Goal: Information Seeking & Learning: Learn about a topic

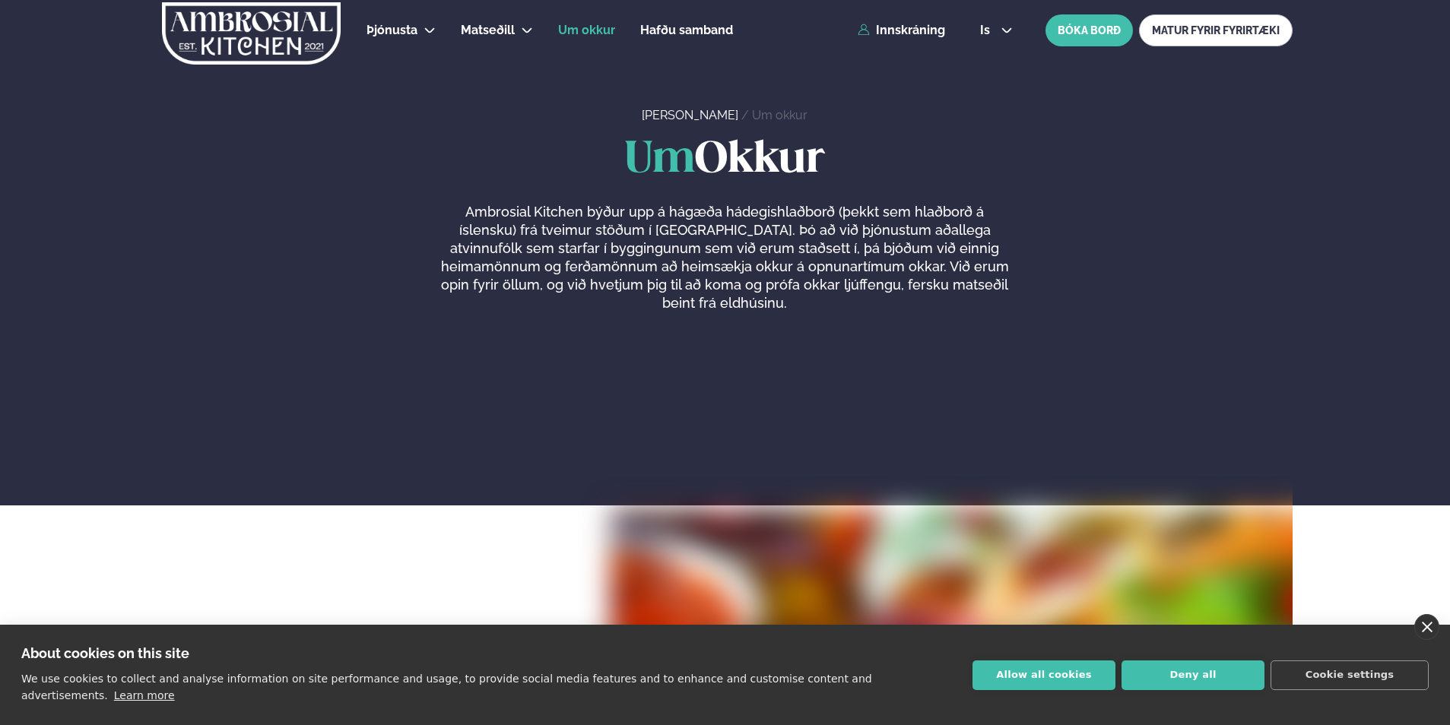
click at [1430, 640] on link "close" at bounding box center [1426, 627] width 25 height 26
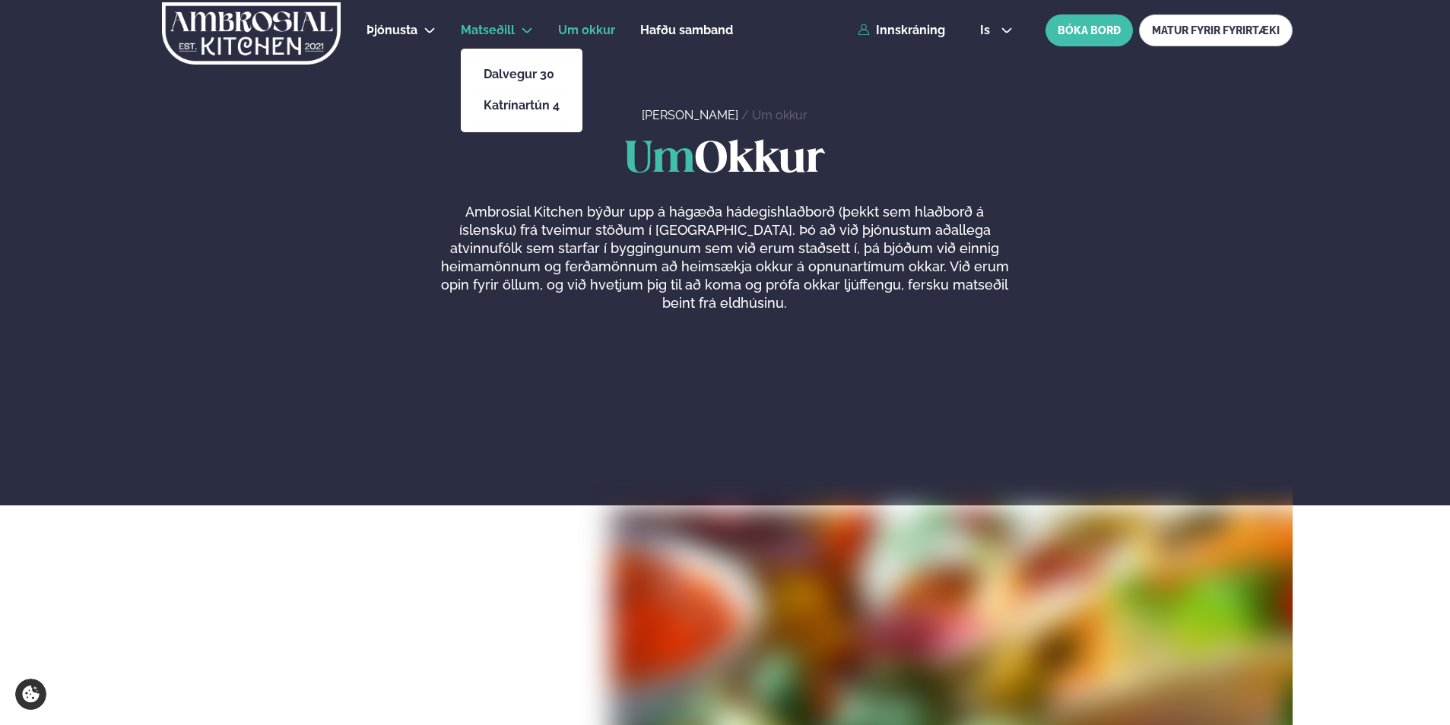
click at [490, 43] on li "Matseðill Dalvegur 30 Katrínartún 4" at bounding box center [497, 30] width 72 height 36
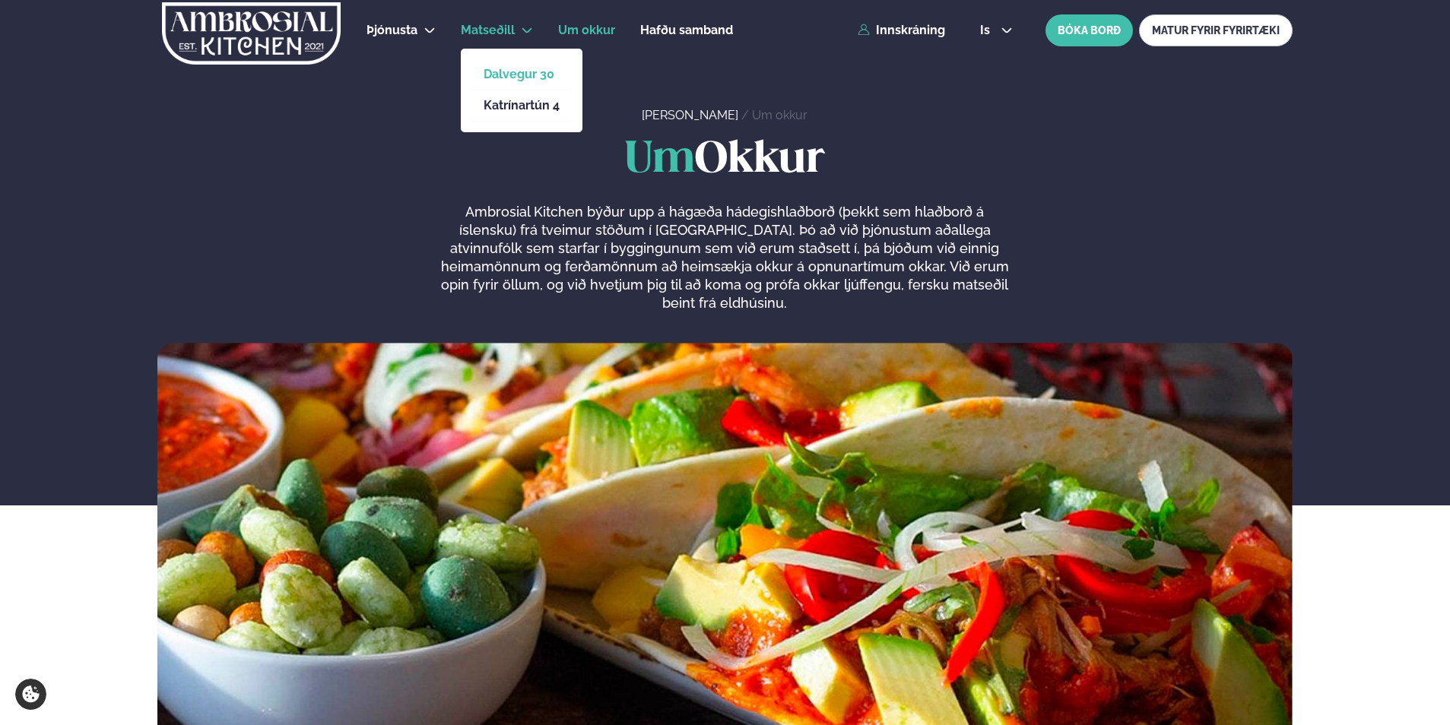
click at [535, 78] on link "Dalvegur 30" at bounding box center [522, 74] width 76 height 12
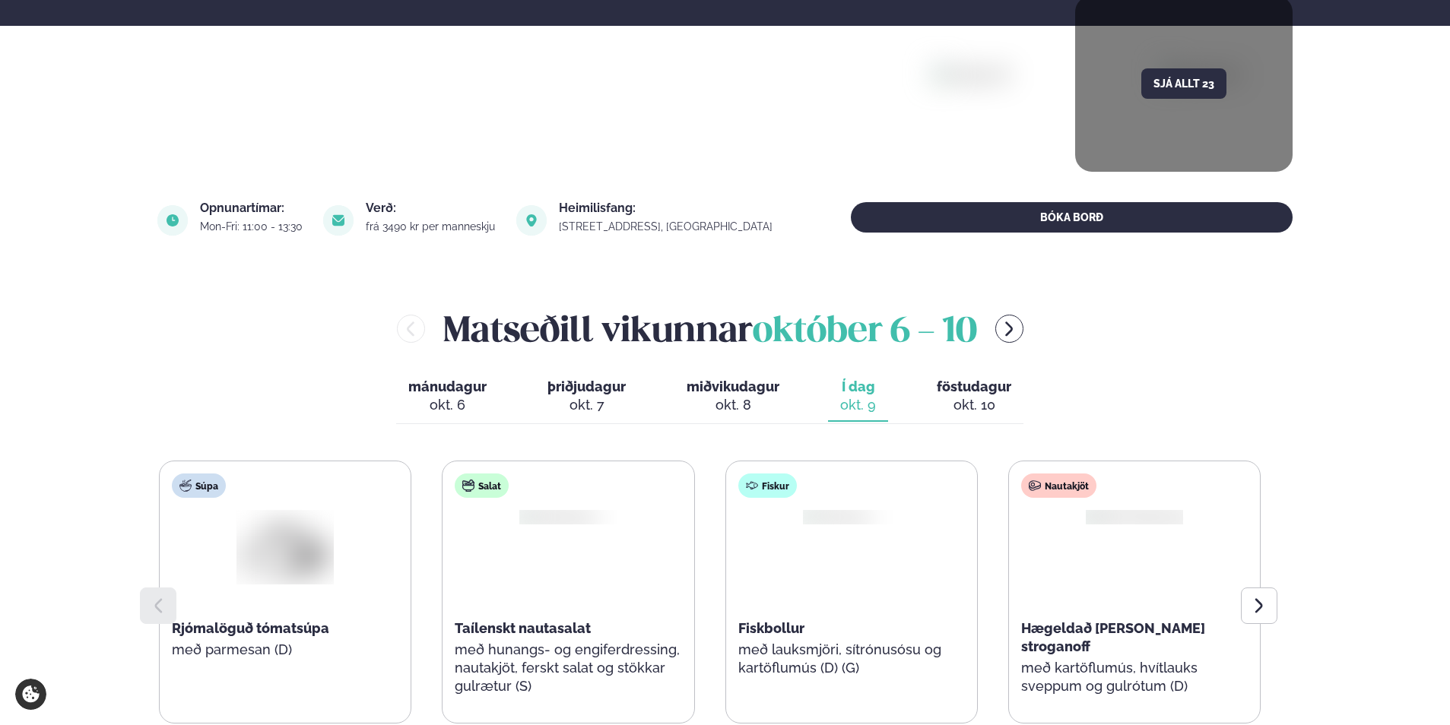
scroll to position [532, 0]
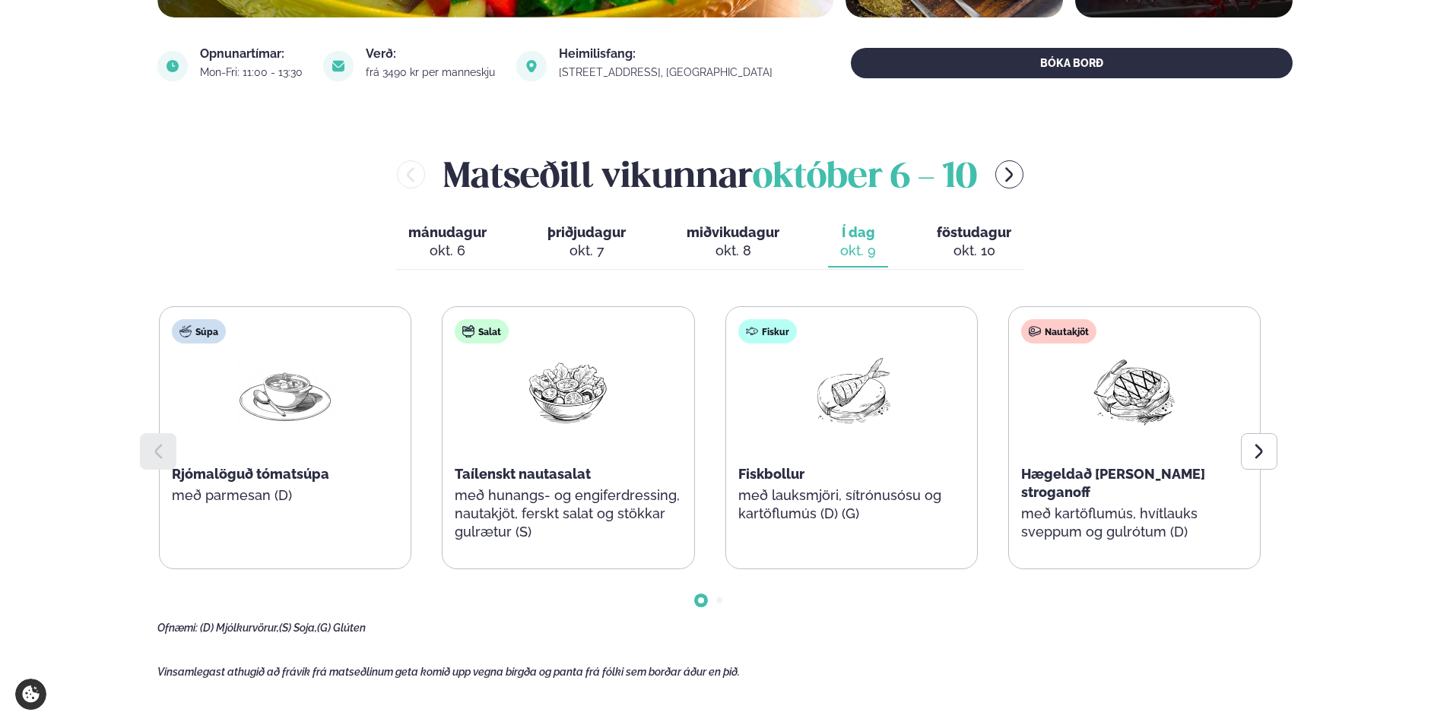
click at [983, 235] on span "föstudagur" at bounding box center [974, 232] width 75 height 16
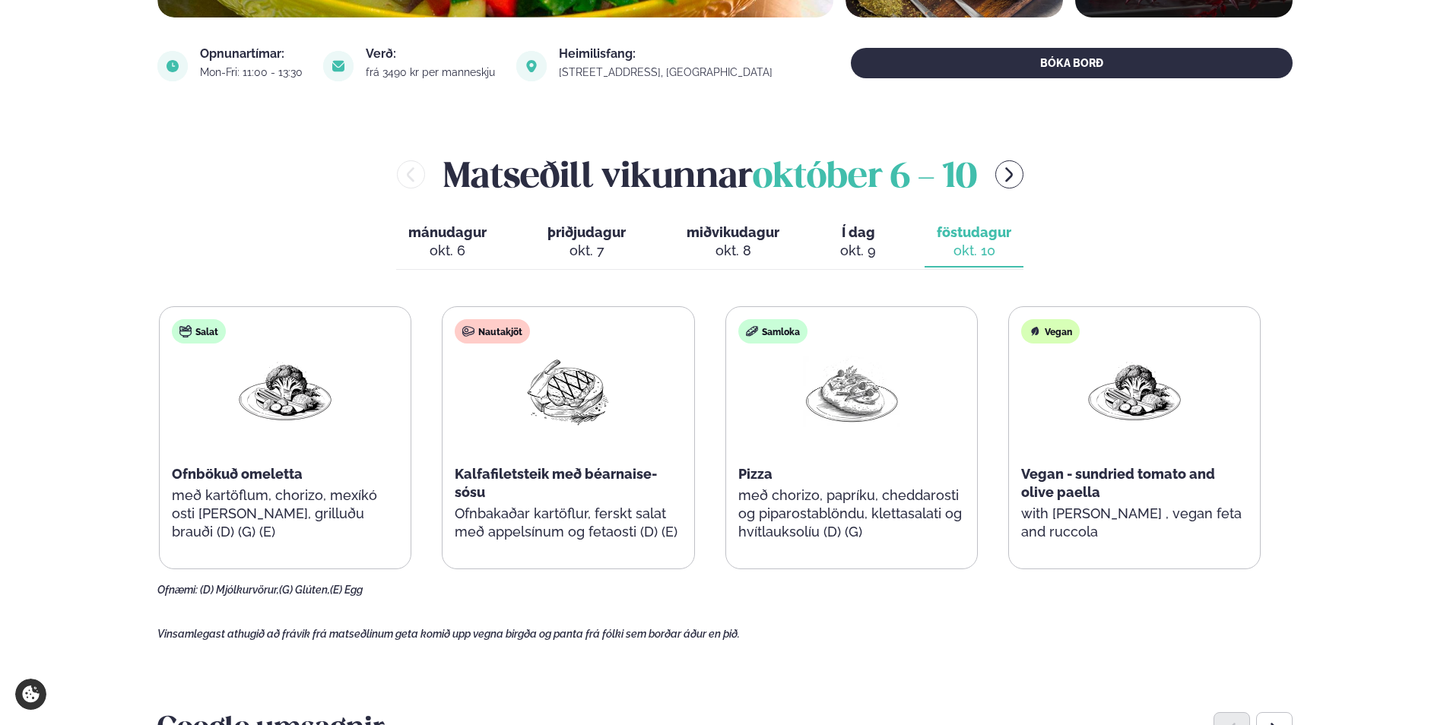
click at [468, 226] on span "mánudagur" at bounding box center [447, 232] width 78 height 16
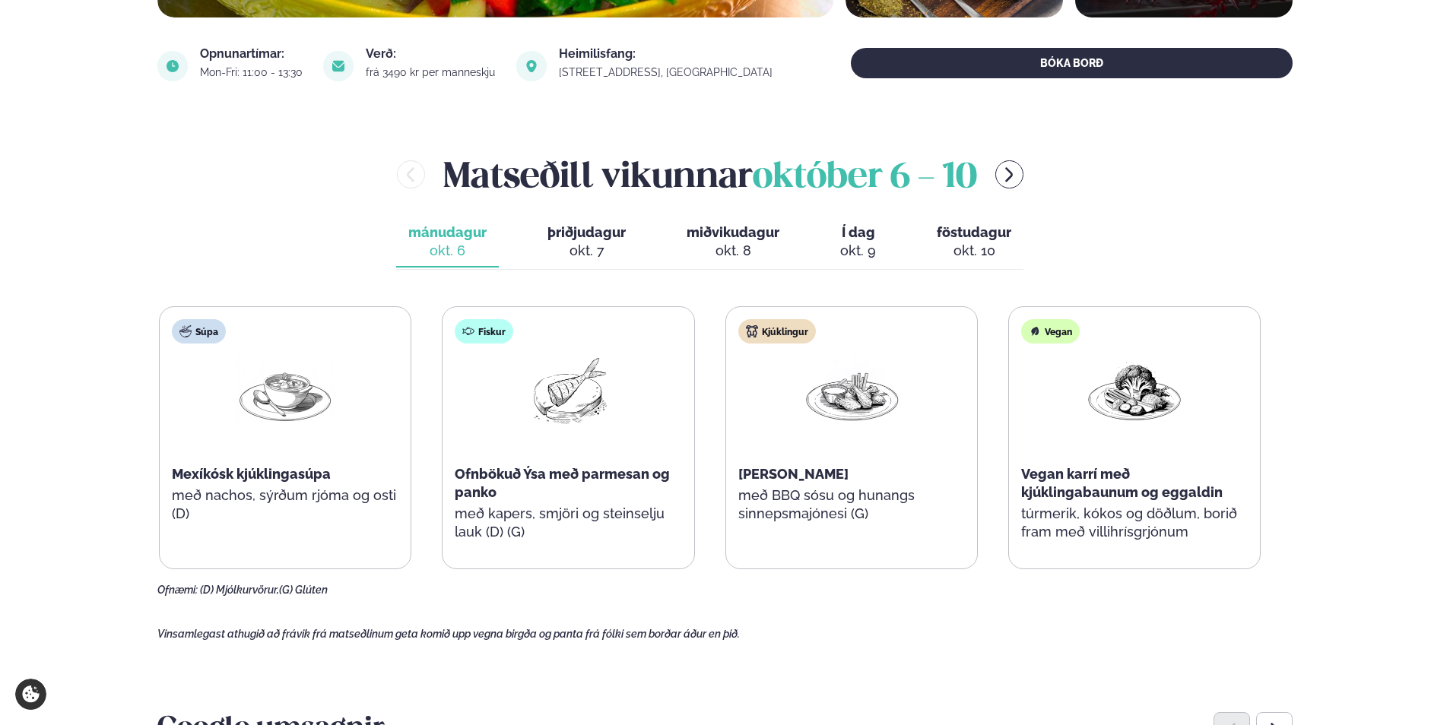
click at [560, 230] on span "þriðjudagur" at bounding box center [586, 232] width 78 height 16
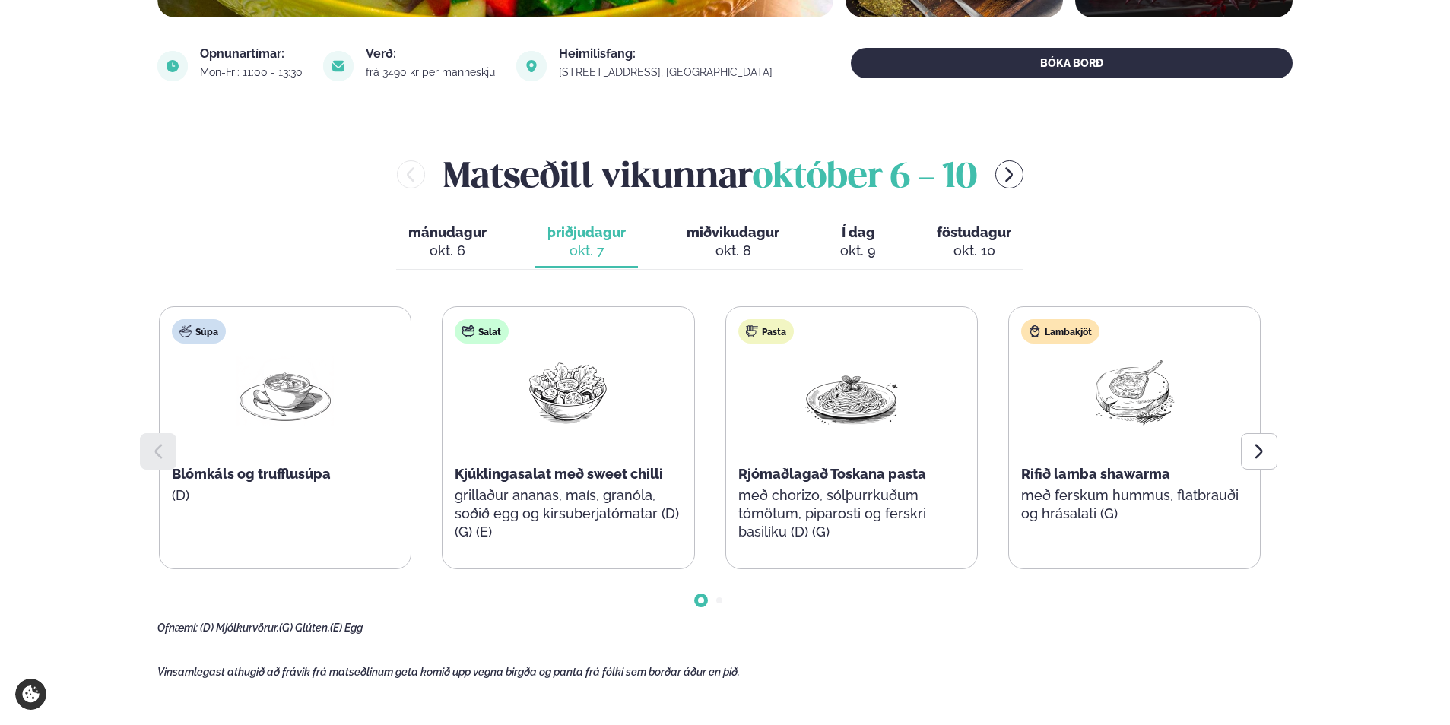
drag, startPoint x: 560, startPoint y: 233, endPoint x: 564, endPoint y: 121, distance: 111.9
click at [564, 121] on main "[PERSON_NAME] / Matseðill / Dalvegur 30 [PERSON_NAME] í [GEOGRAPHIC_DATA] - Dal…" at bounding box center [725, 698] width 1227 height 2461
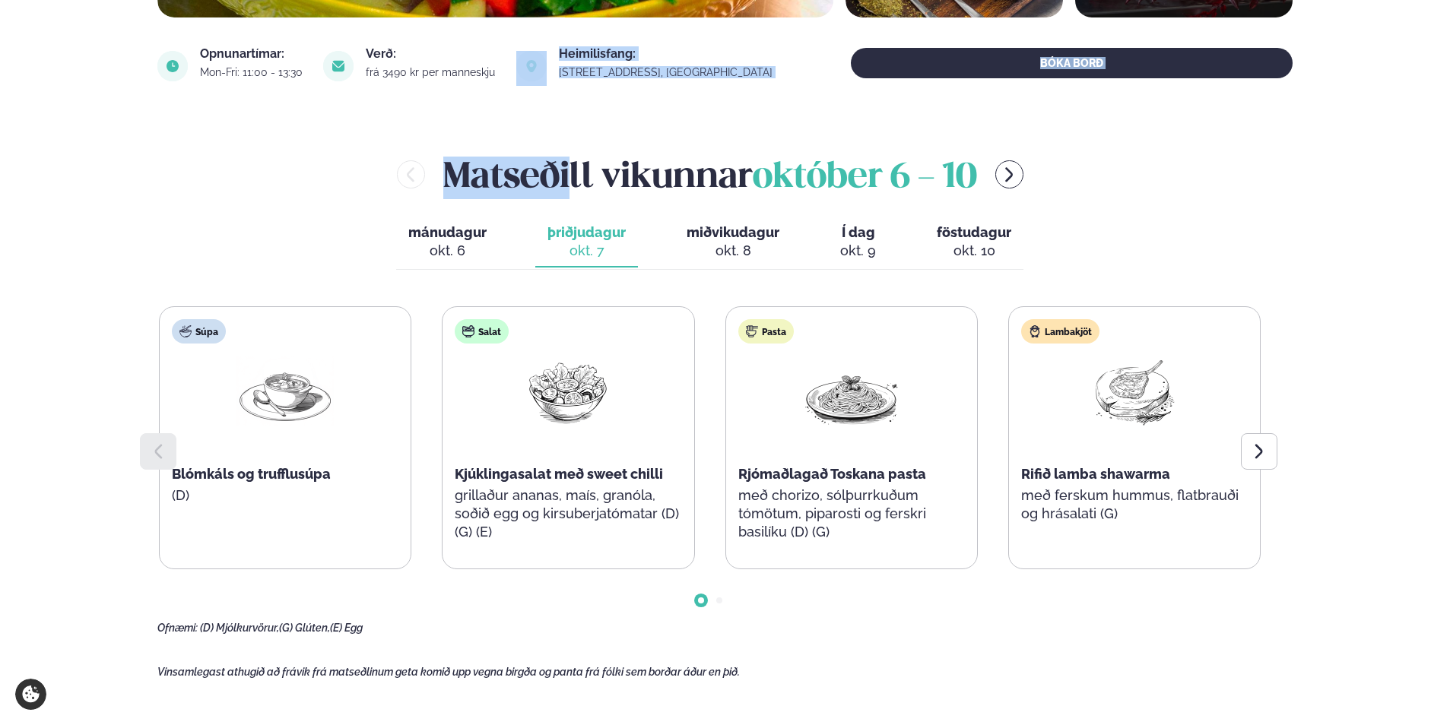
drag, startPoint x: 577, startPoint y: 133, endPoint x: 596, endPoint y: 118, distance: 24.3
click at [596, 118] on main "[PERSON_NAME] / Matseðill / Dalvegur 30 [PERSON_NAME] í [GEOGRAPHIC_DATA] - Dal…" at bounding box center [725, 698] width 1227 height 2461
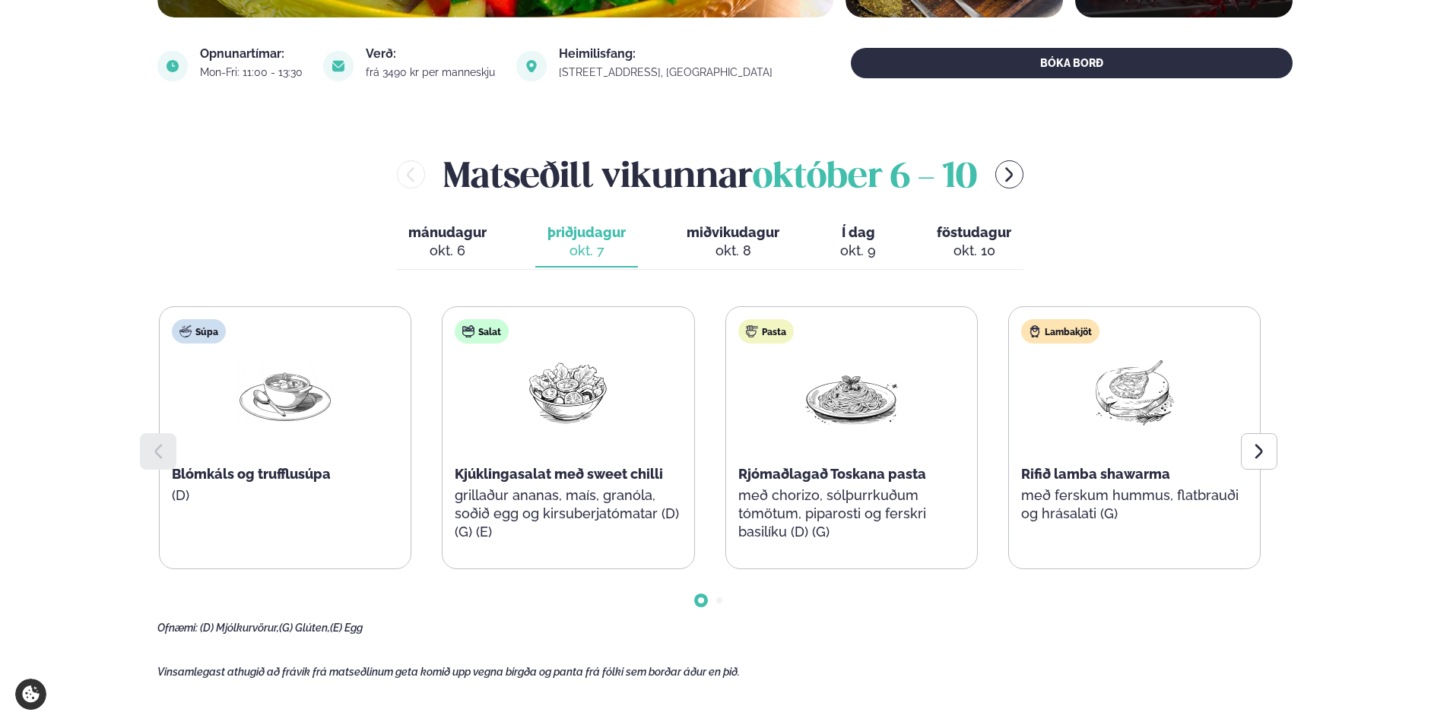
drag, startPoint x: 596, startPoint y: 118, endPoint x: 595, endPoint y: 141, distance: 23.6
click at [595, 141] on main "[PERSON_NAME] / Matseðill / Dalvegur 30 [PERSON_NAME] í [GEOGRAPHIC_DATA] - Dal…" at bounding box center [725, 698] width 1227 height 2461
click at [1265, 449] on icon at bounding box center [1259, 452] width 18 height 18
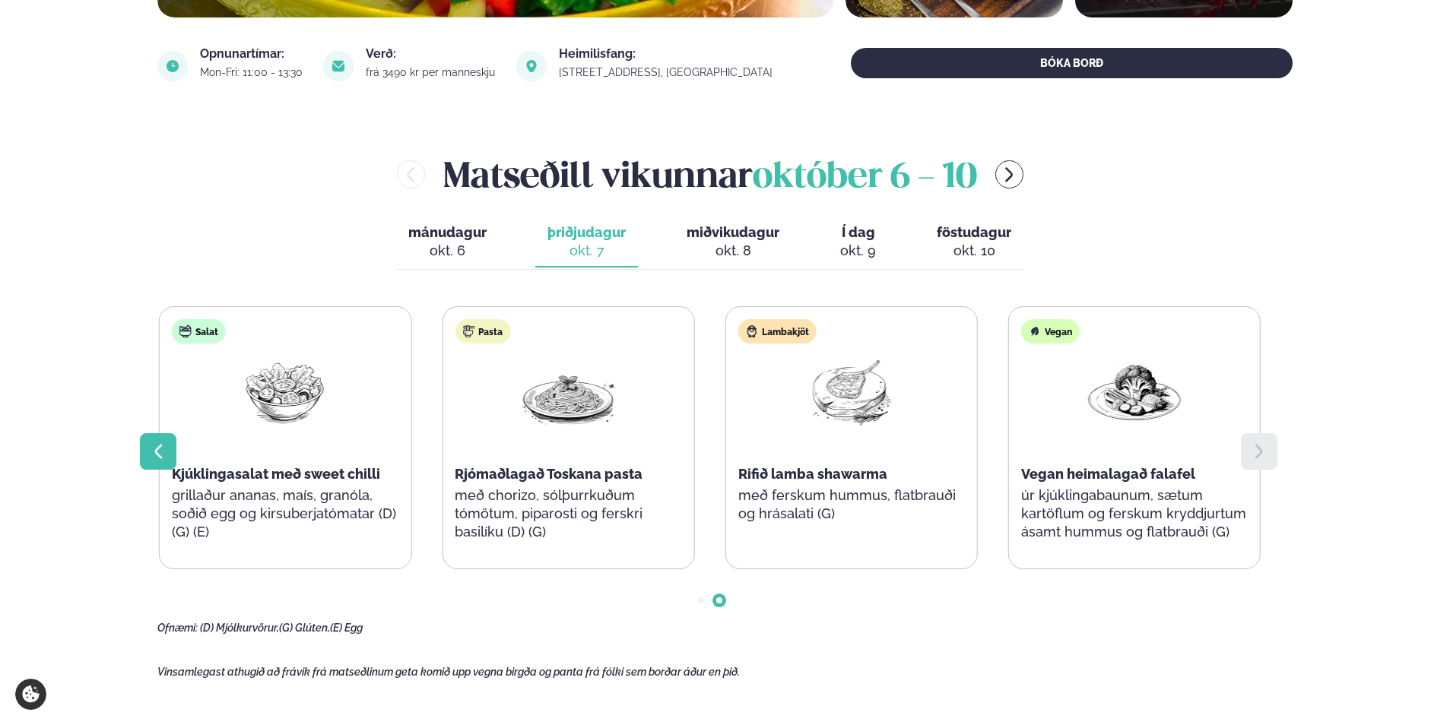
click at [154, 460] on icon at bounding box center [158, 452] width 18 height 18
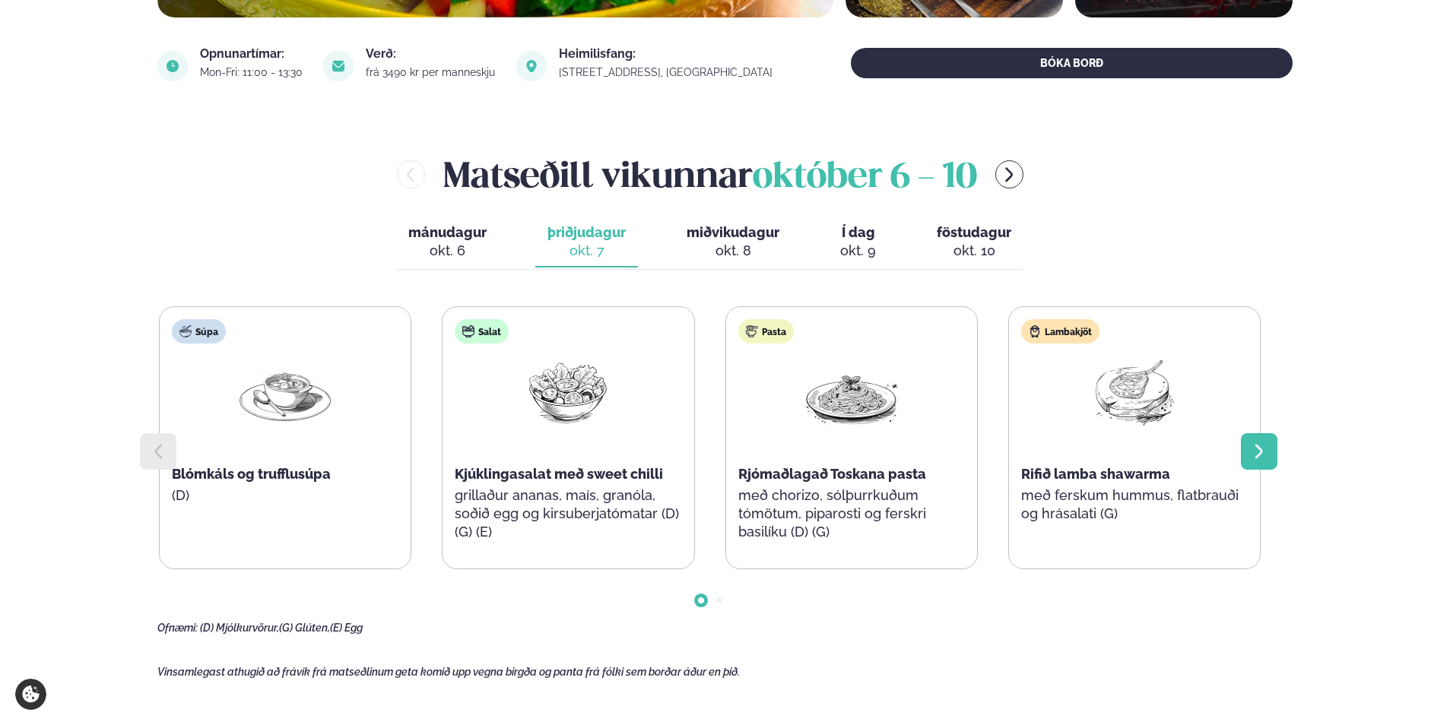
click at [1265, 455] on icon at bounding box center [1259, 452] width 18 height 18
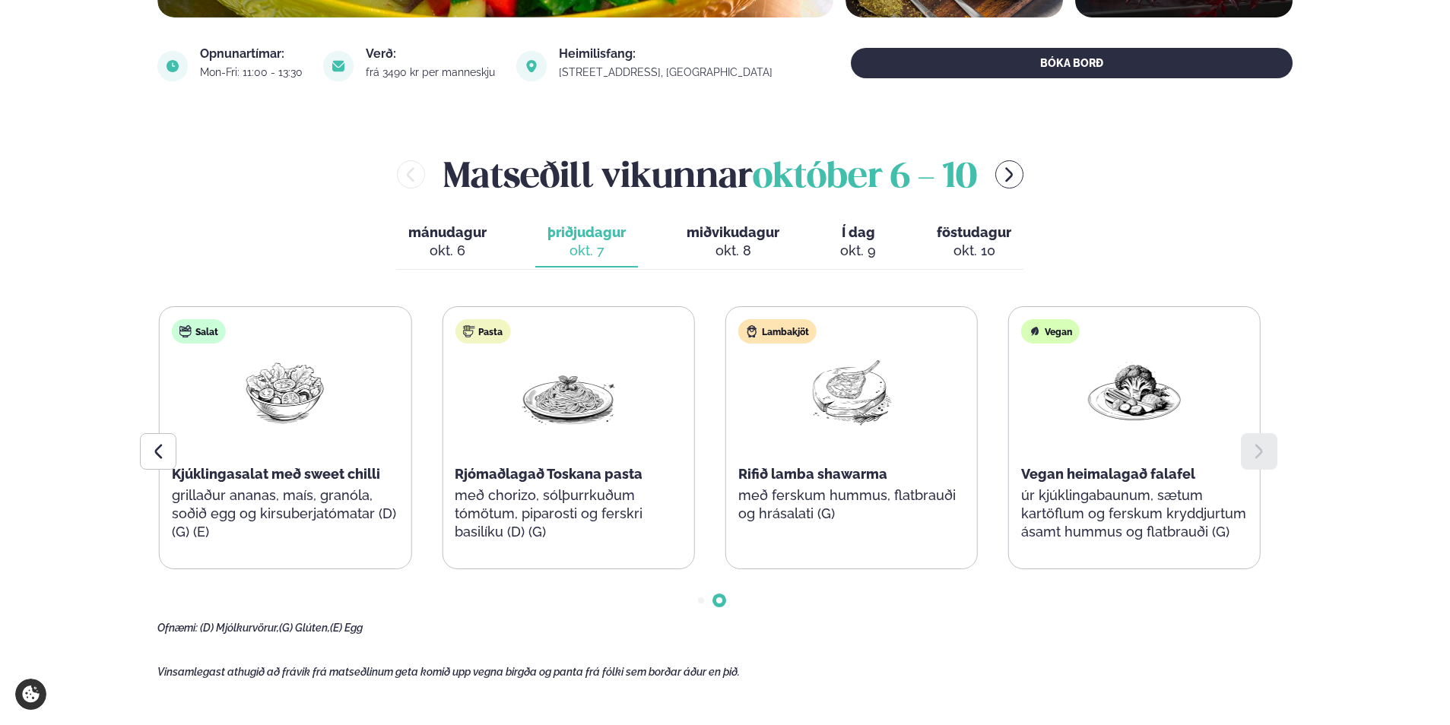
click at [744, 234] on span "miðvikudagur" at bounding box center [733, 232] width 93 height 16
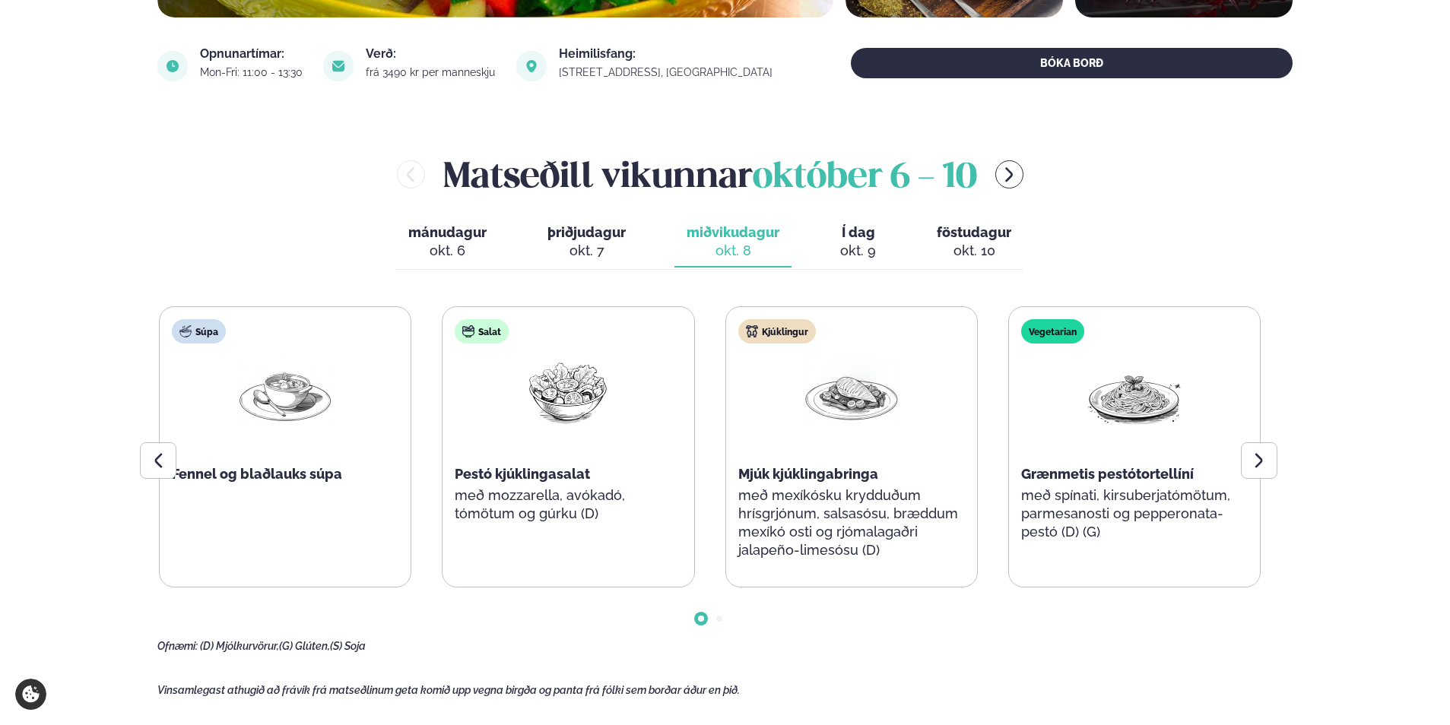
click at [864, 253] on div "okt. 9" at bounding box center [858, 251] width 36 height 18
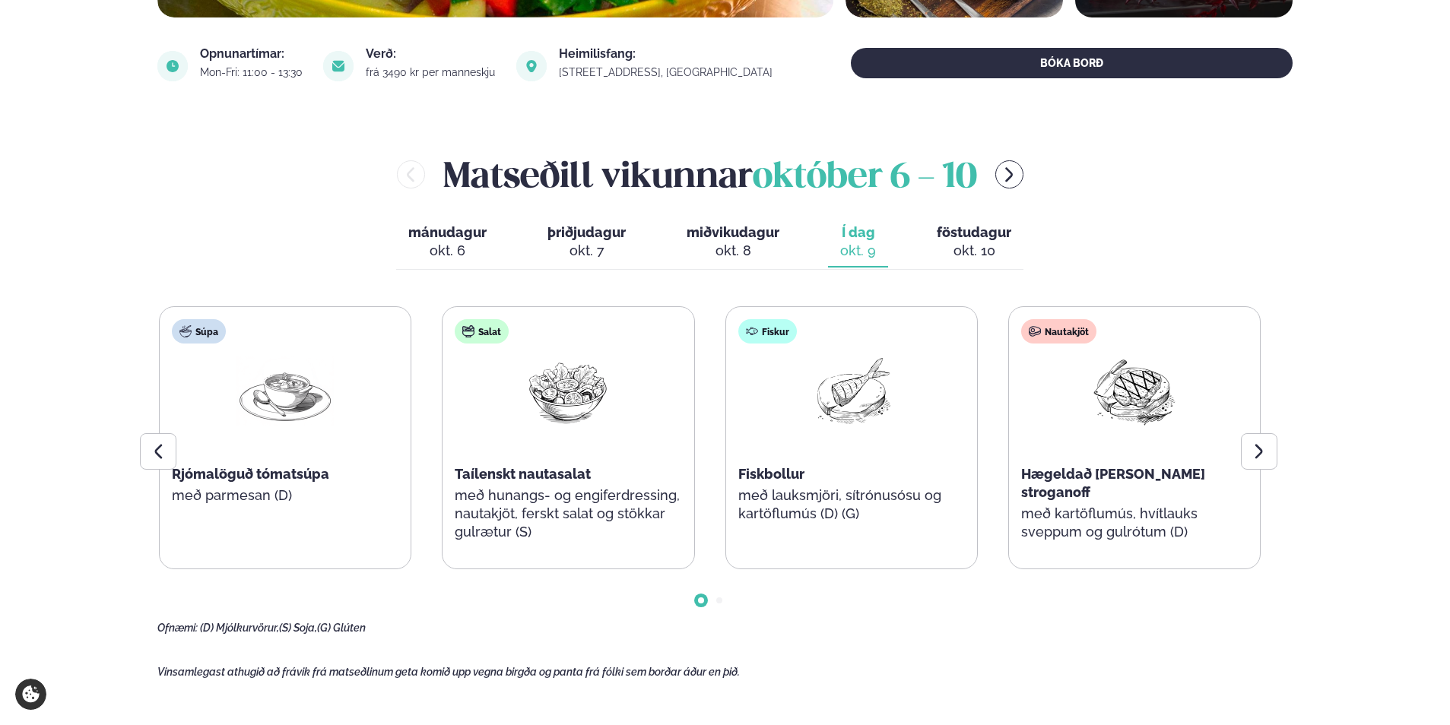
click at [958, 249] on div "okt. 10" at bounding box center [974, 251] width 75 height 18
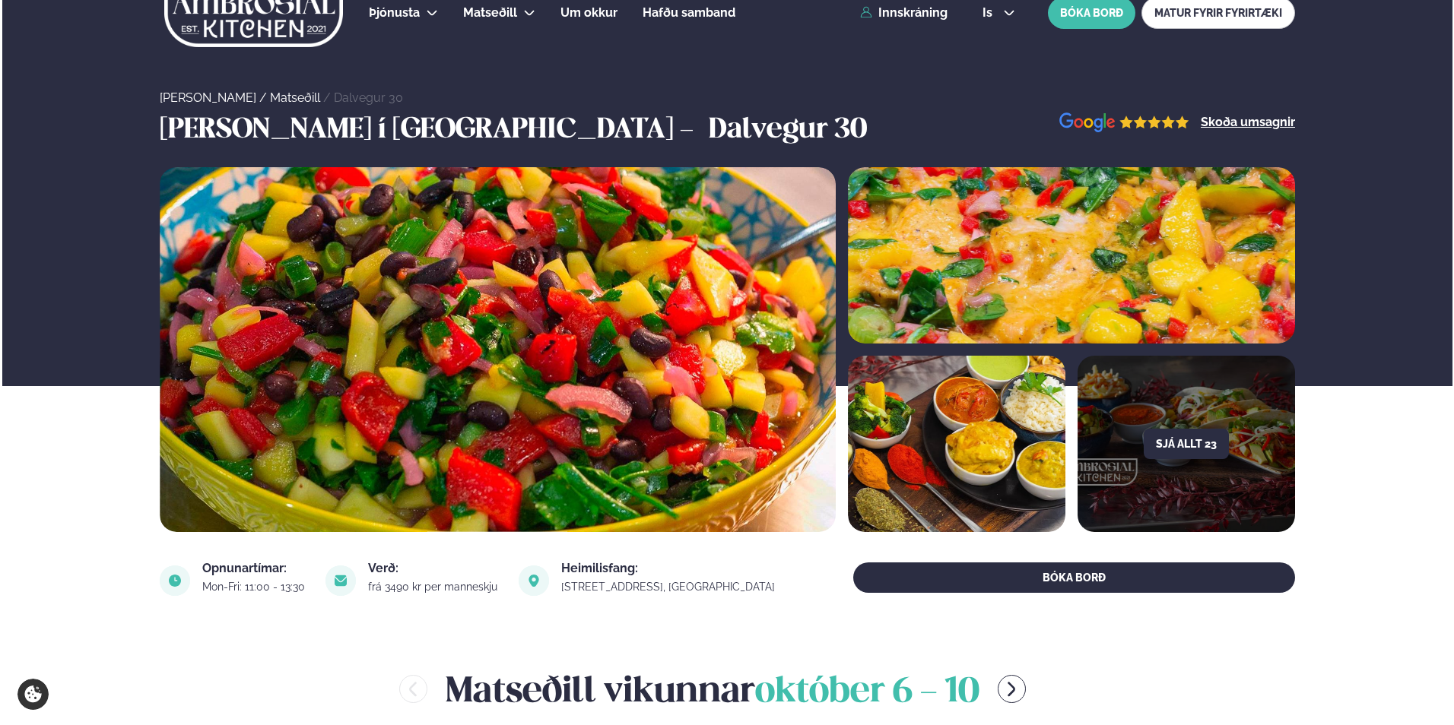
scroll to position [0, 0]
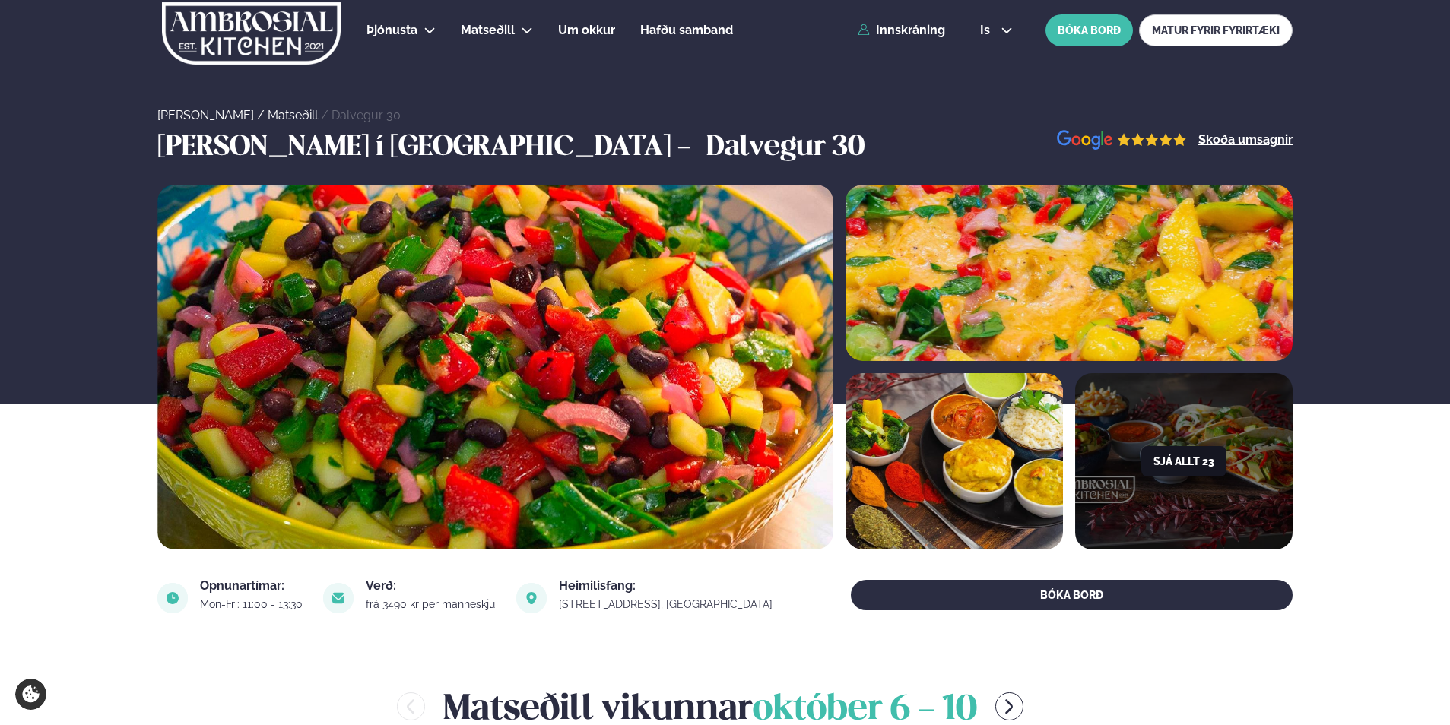
click at [1208, 464] on button "Sjá allt 23" at bounding box center [1183, 461] width 85 height 30
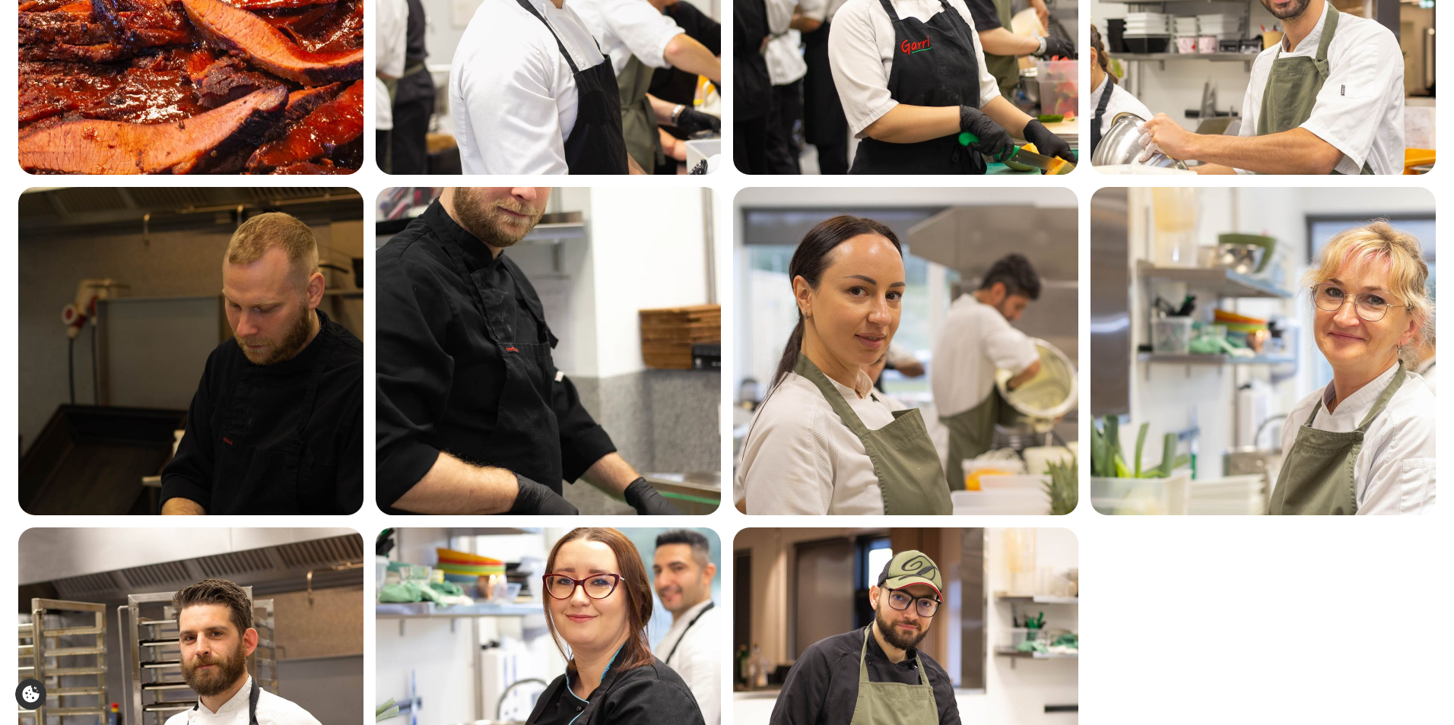
scroll to position [1293, 0]
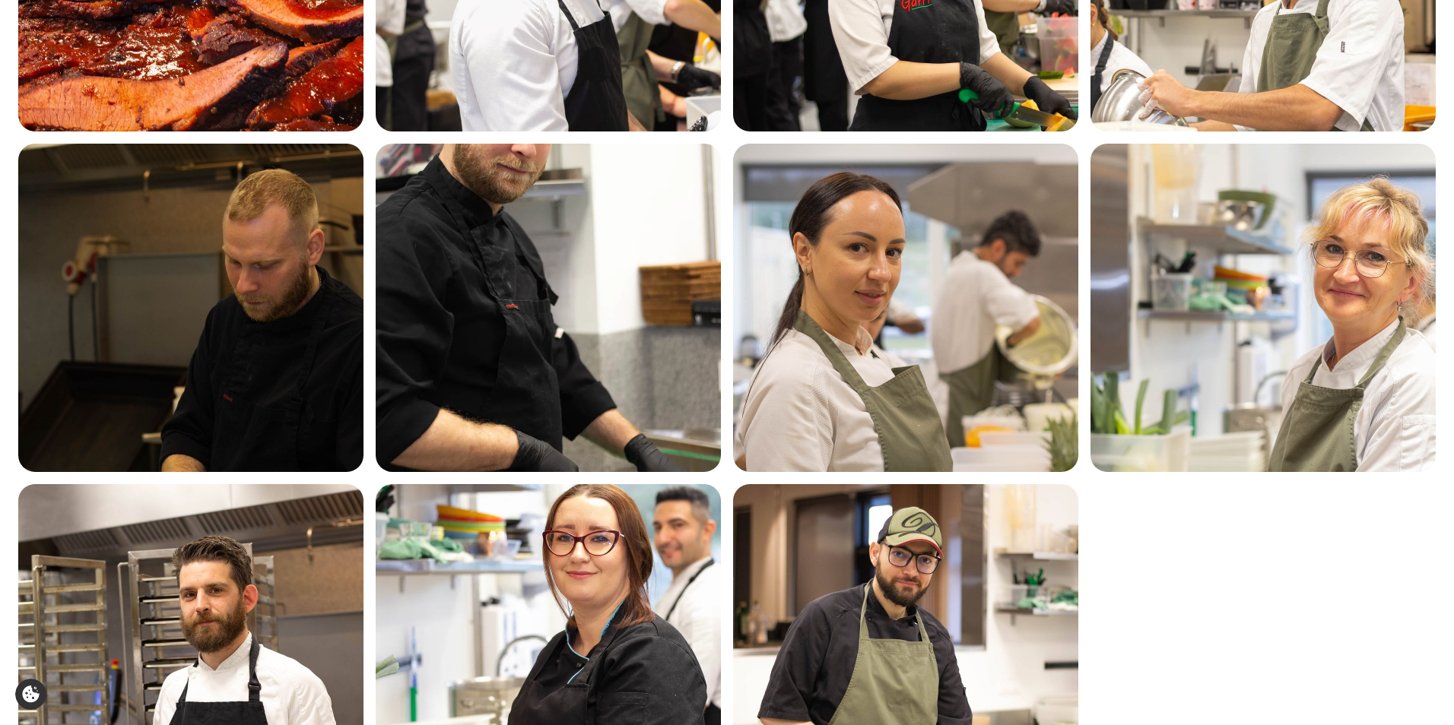
click at [276, 327] on img at bounding box center [190, 308] width 345 height 328
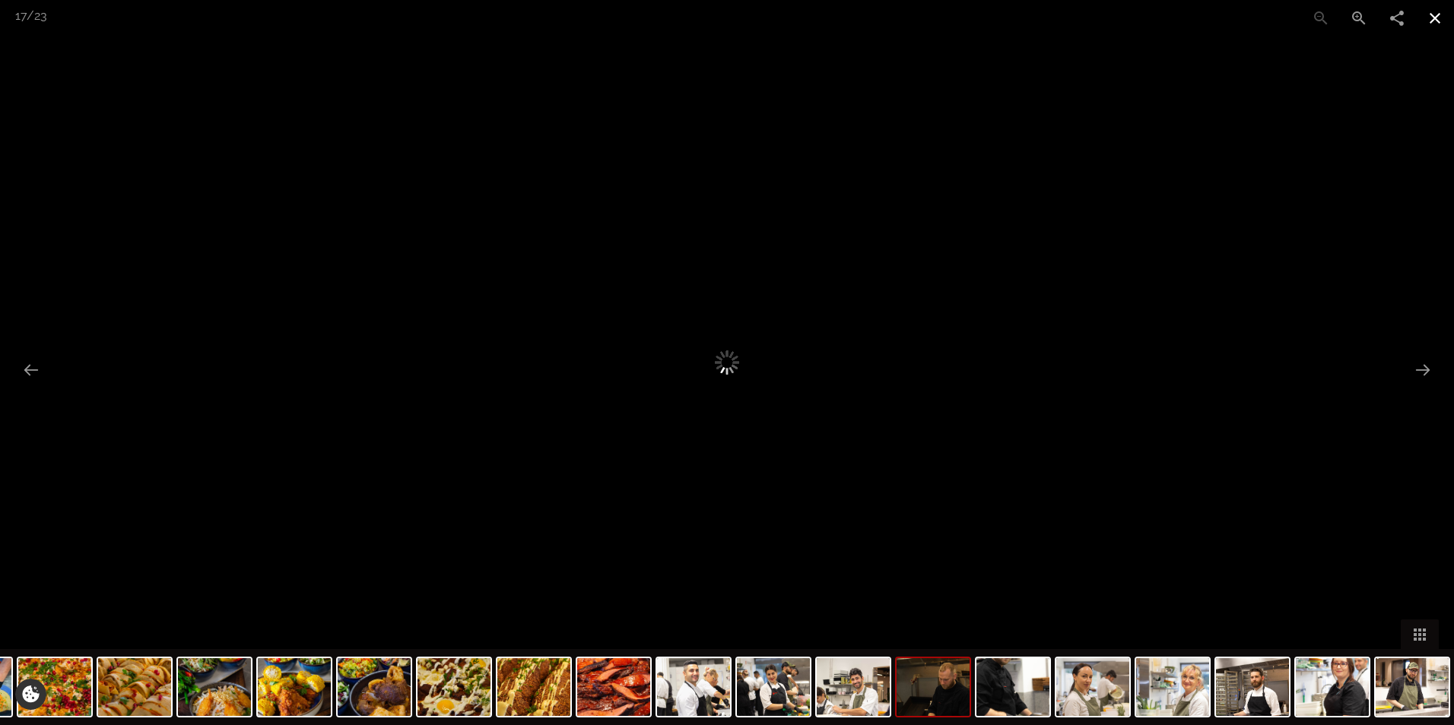
click at [1430, 20] on button "Close gallery" at bounding box center [1435, 18] width 38 height 36
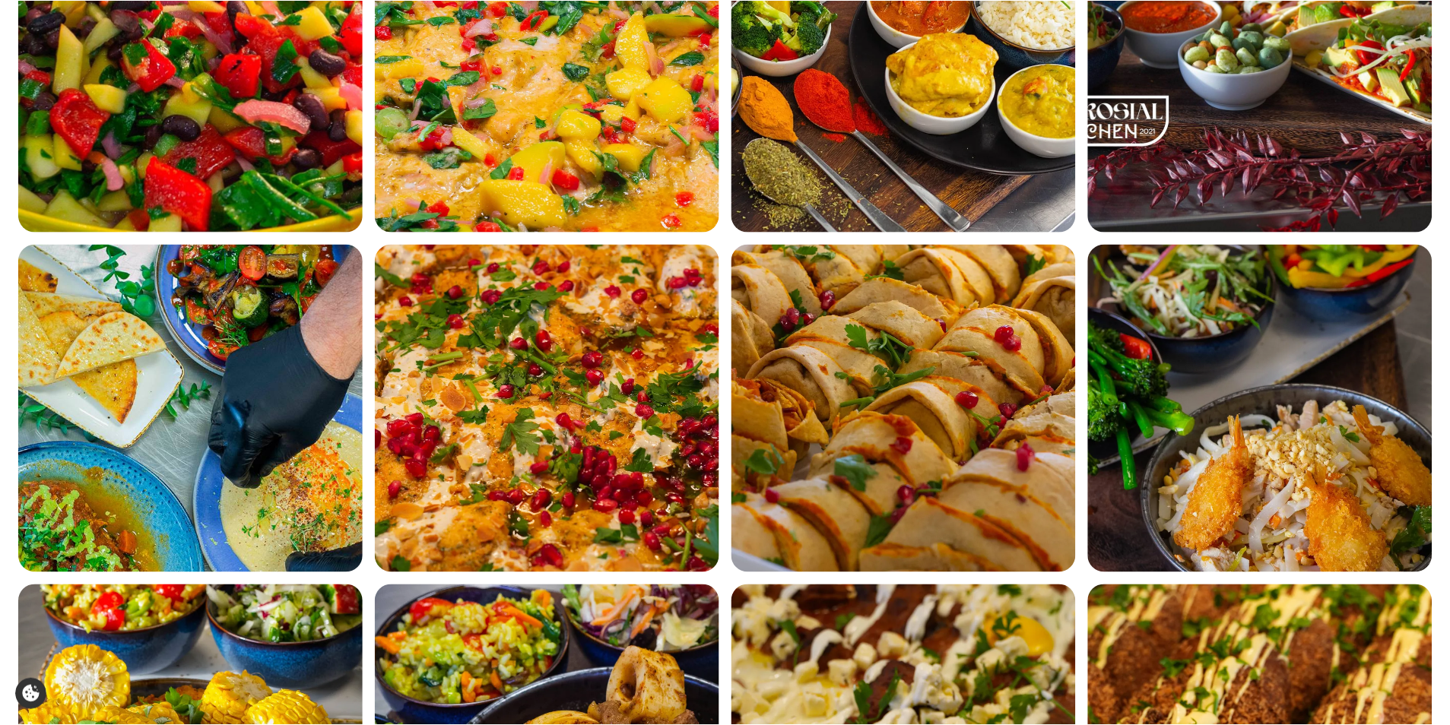
scroll to position [0, 0]
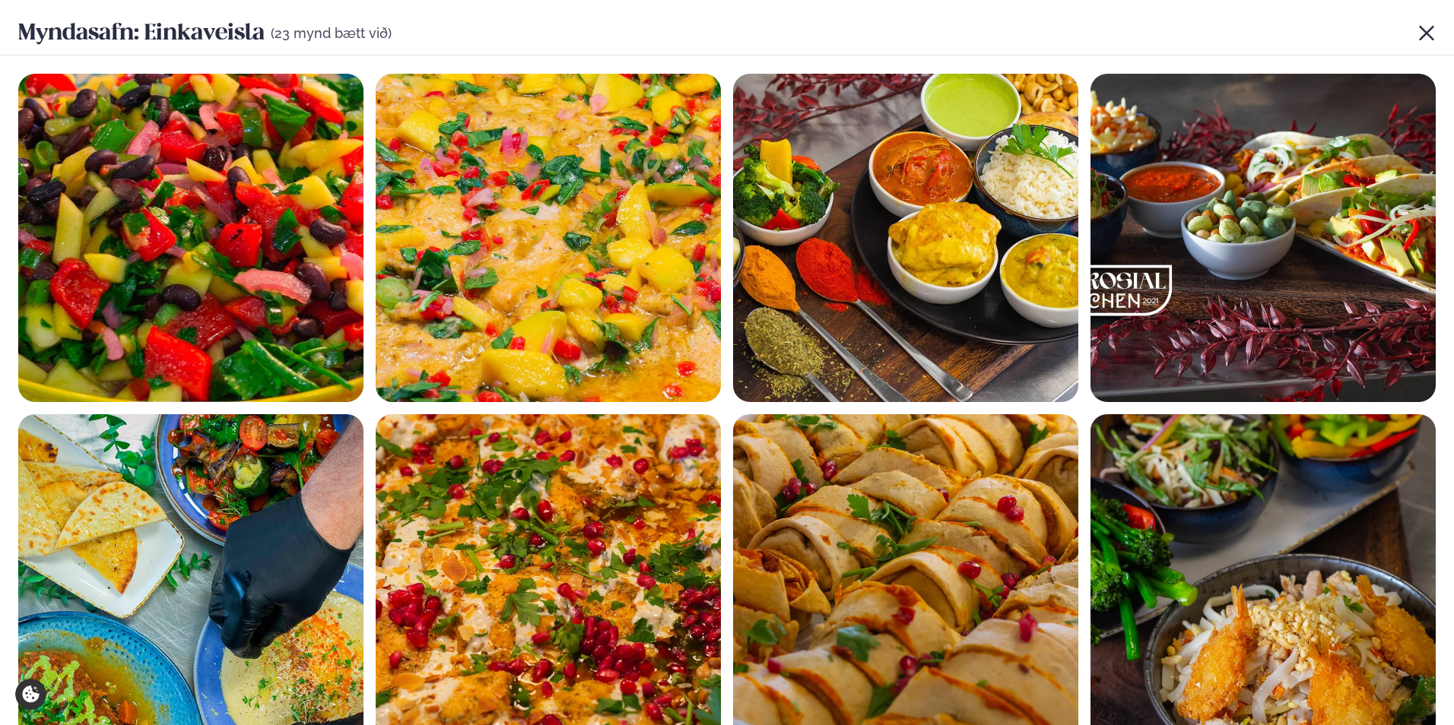
click at [1425, 40] on icon at bounding box center [1426, 33] width 18 height 18
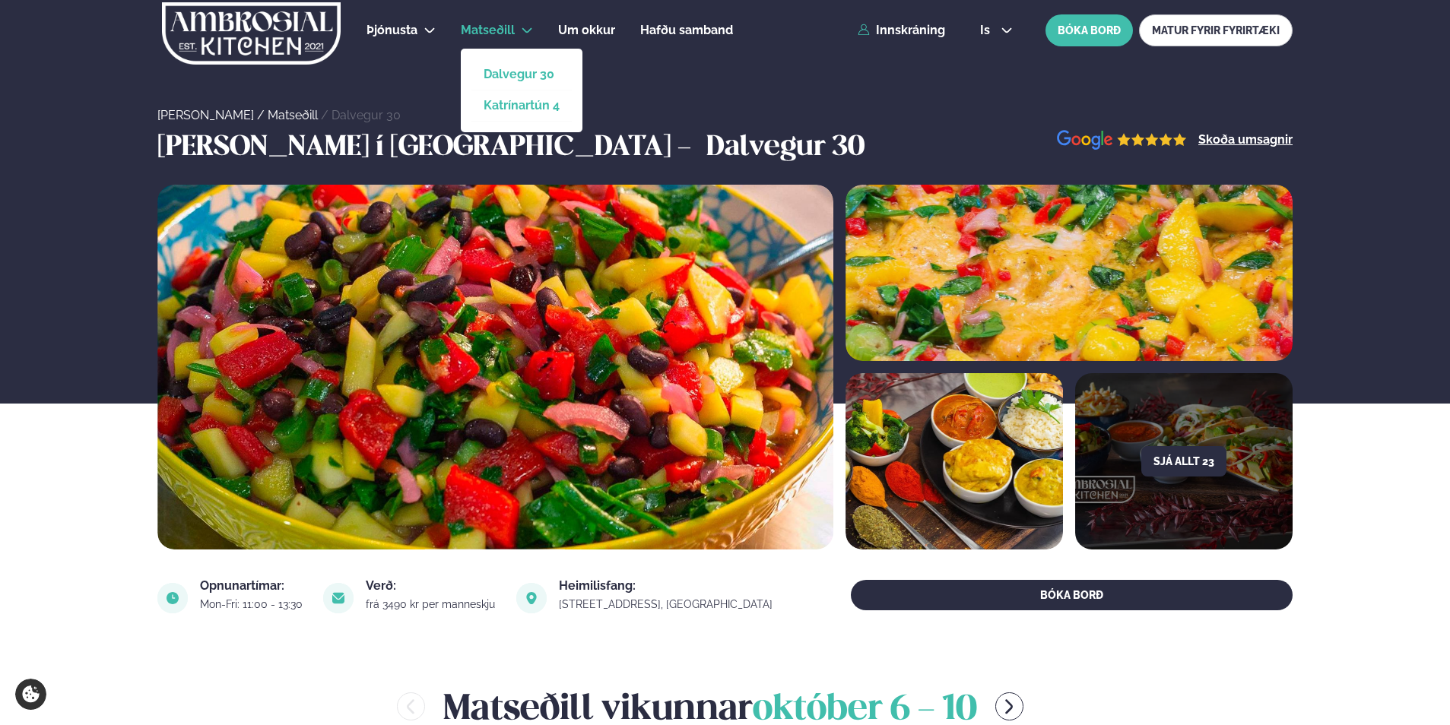
click at [519, 103] on link "Katrínartún 4" at bounding box center [522, 106] width 76 height 12
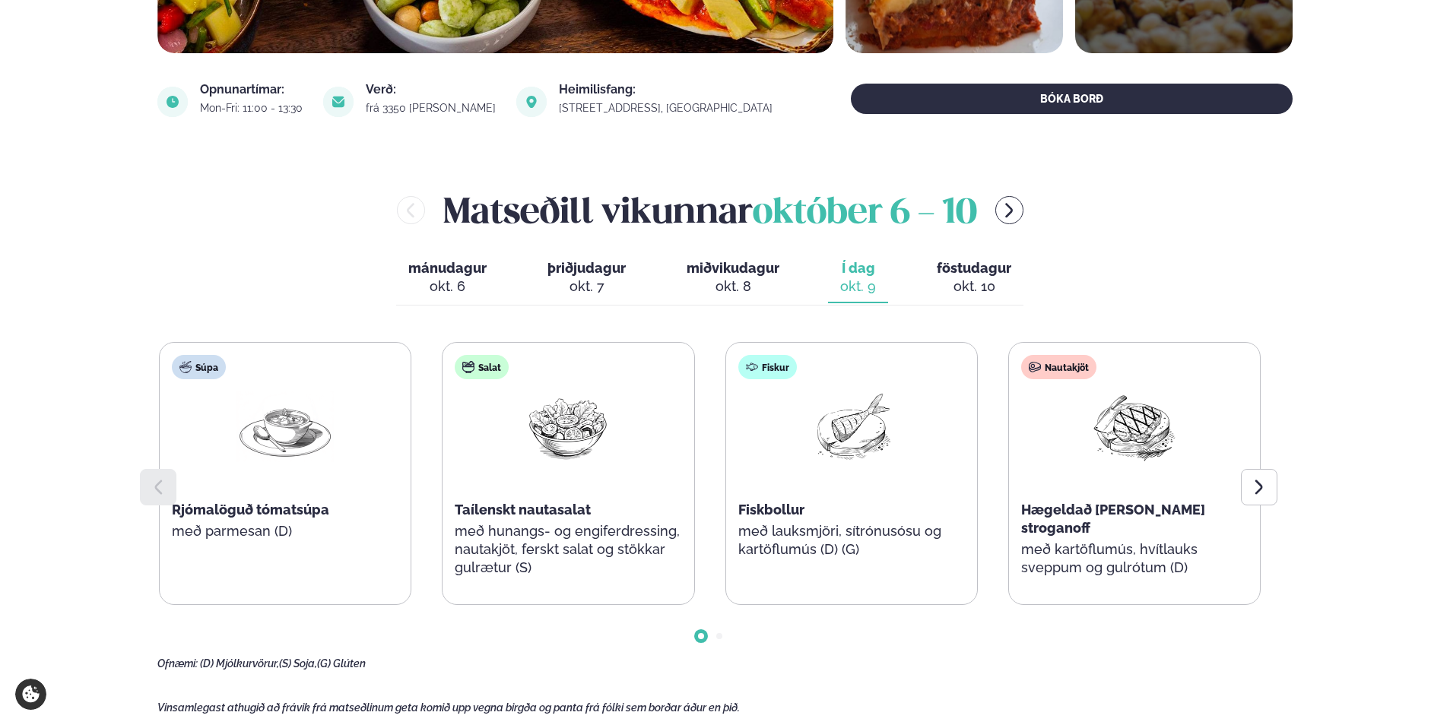
scroll to position [532, 0]
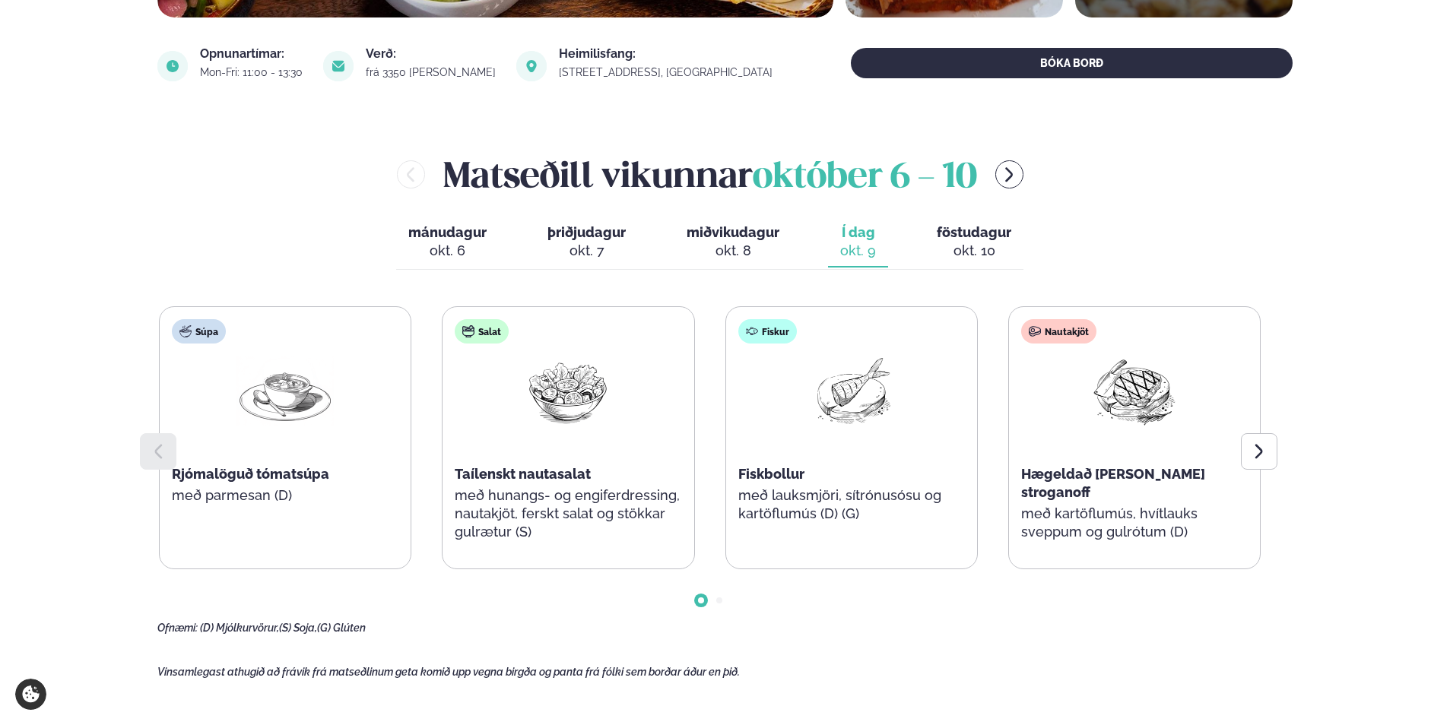
click at [970, 232] on span "föstudagur" at bounding box center [974, 232] width 75 height 16
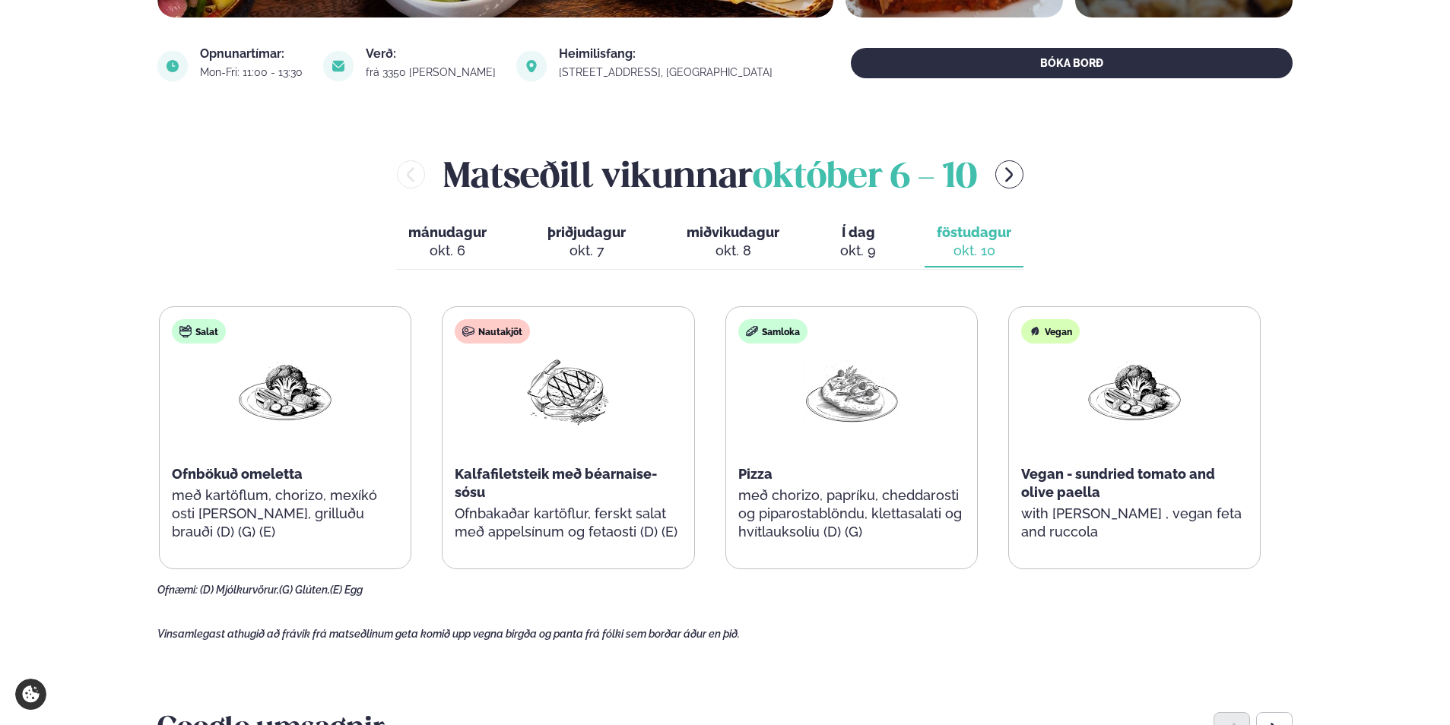
click at [848, 247] on div "okt. 9" at bounding box center [858, 251] width 36 height 18
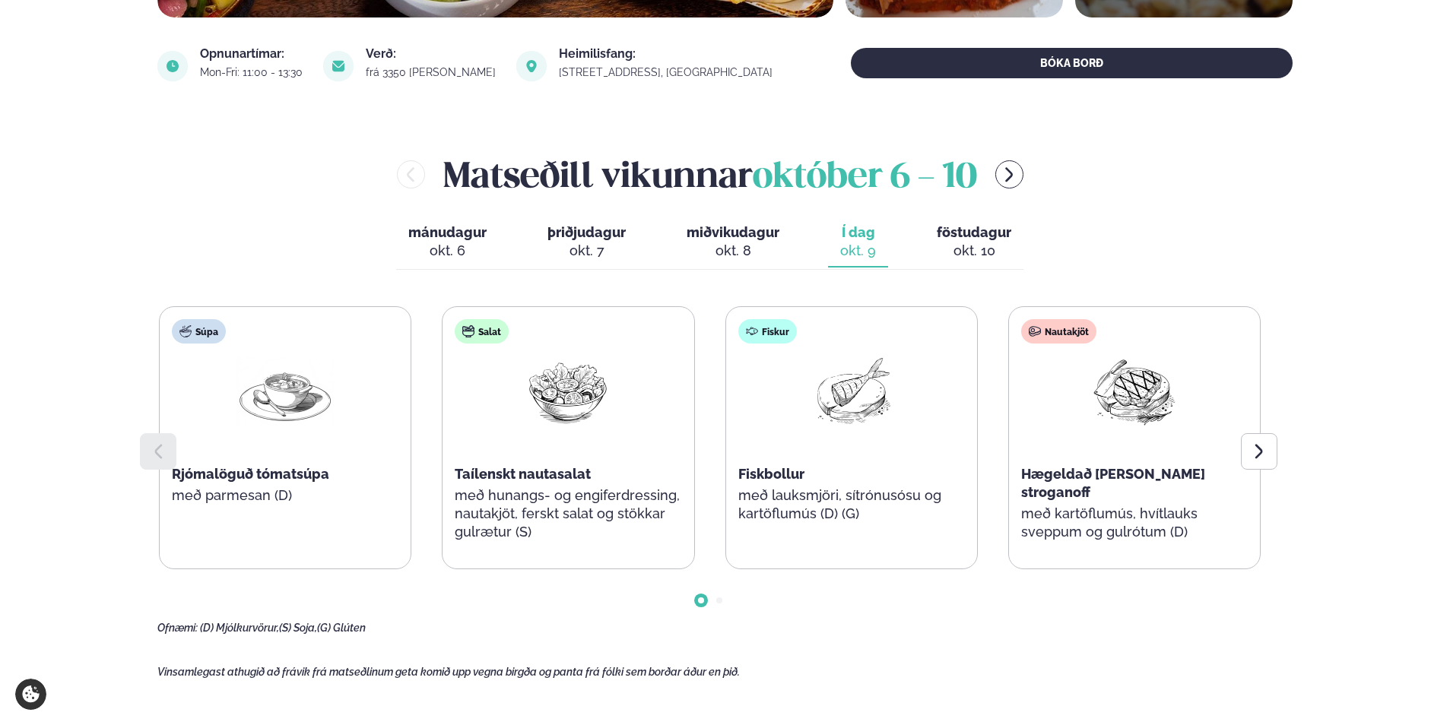
click at [742, 250] on div "okt. 8" at bounding box center [733, 251] width 93 height 18
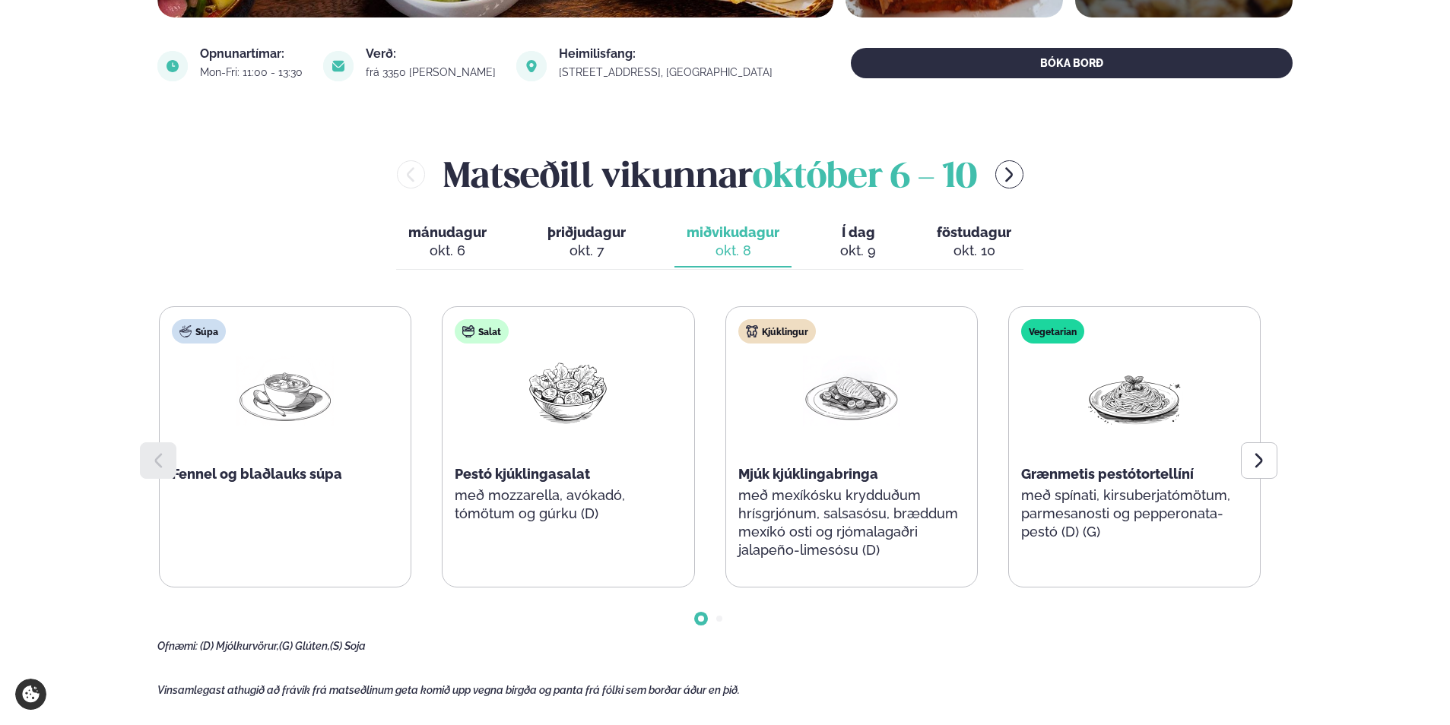
click at [637, 255] on button "þriðjudagur þri. [DATE]" at bounding box center [586, 242] width 103 height 50
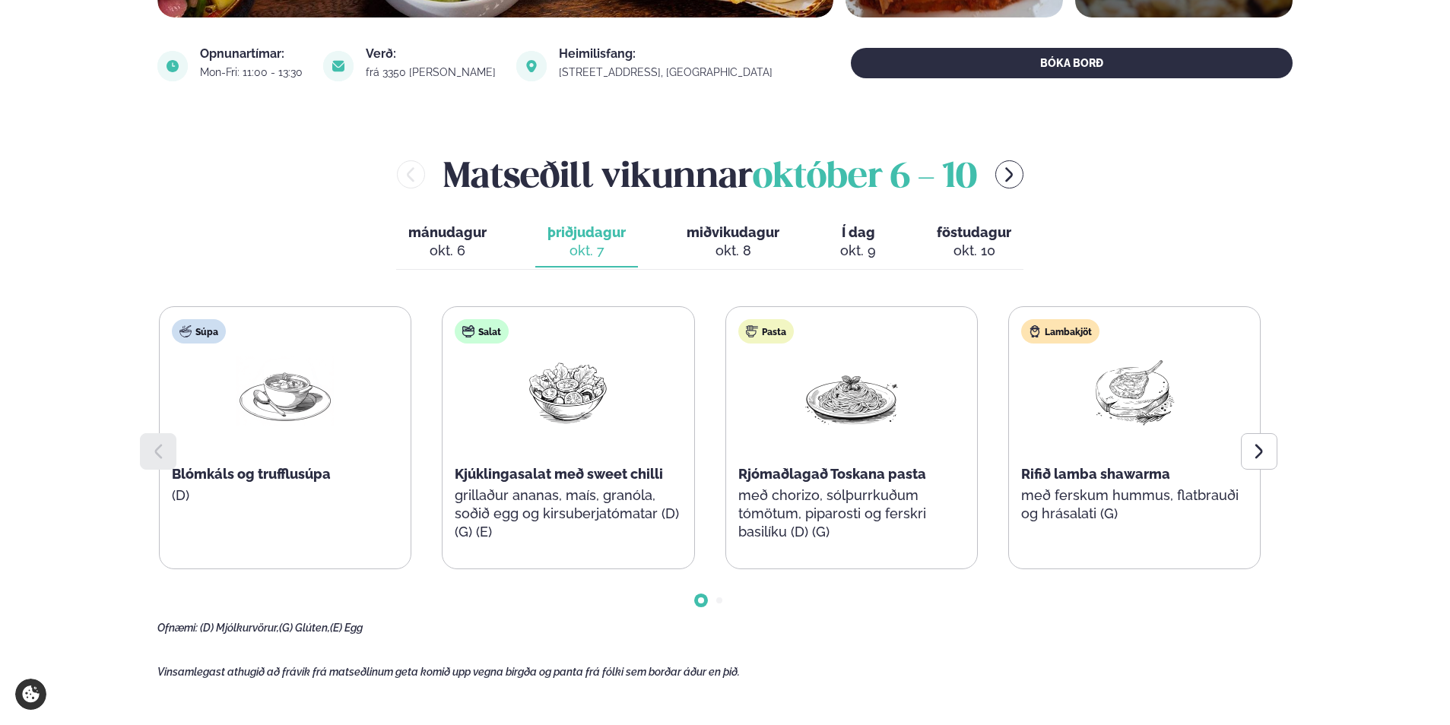
click at [473, 258] on div "okt. 6" at bounding box center [447, 251] width 78 height 18
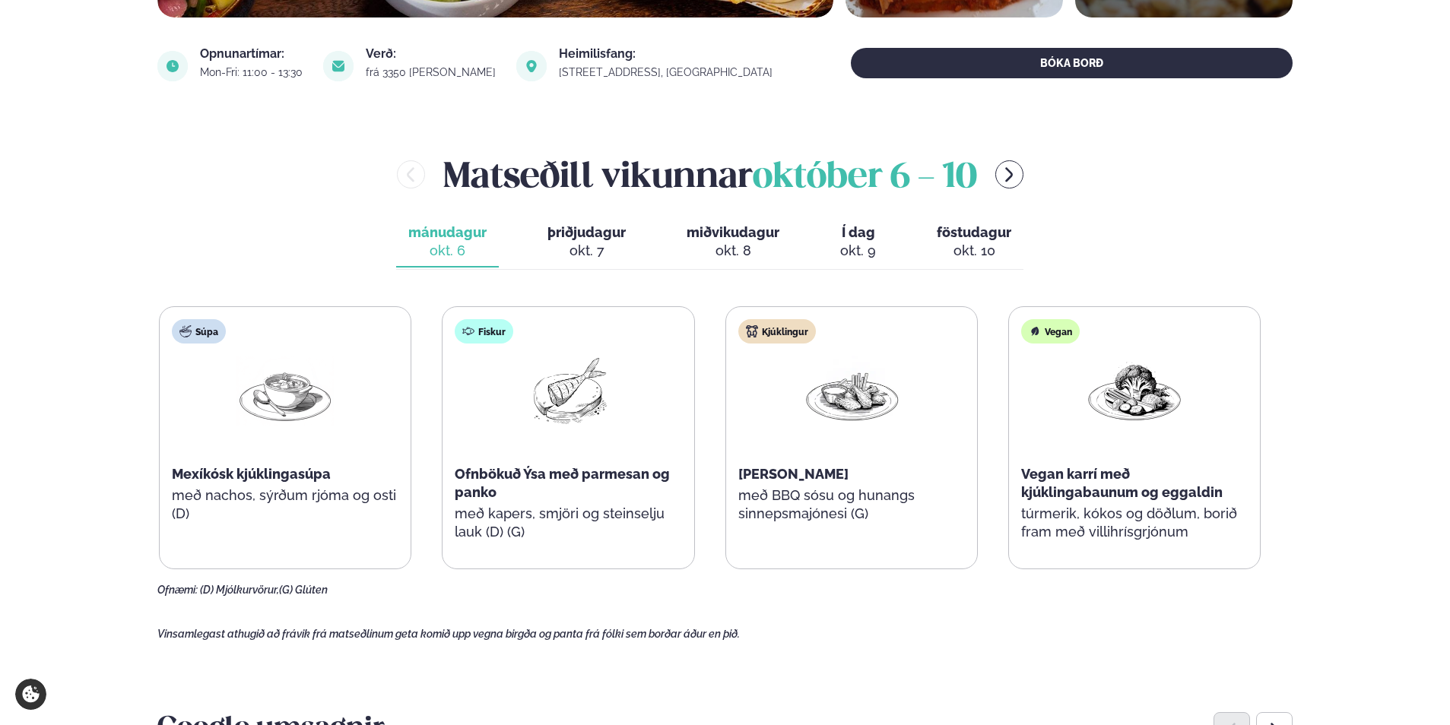
click at [986, 243] on div "okt. 10" at bounding box center [974, 251] width 75 height 18
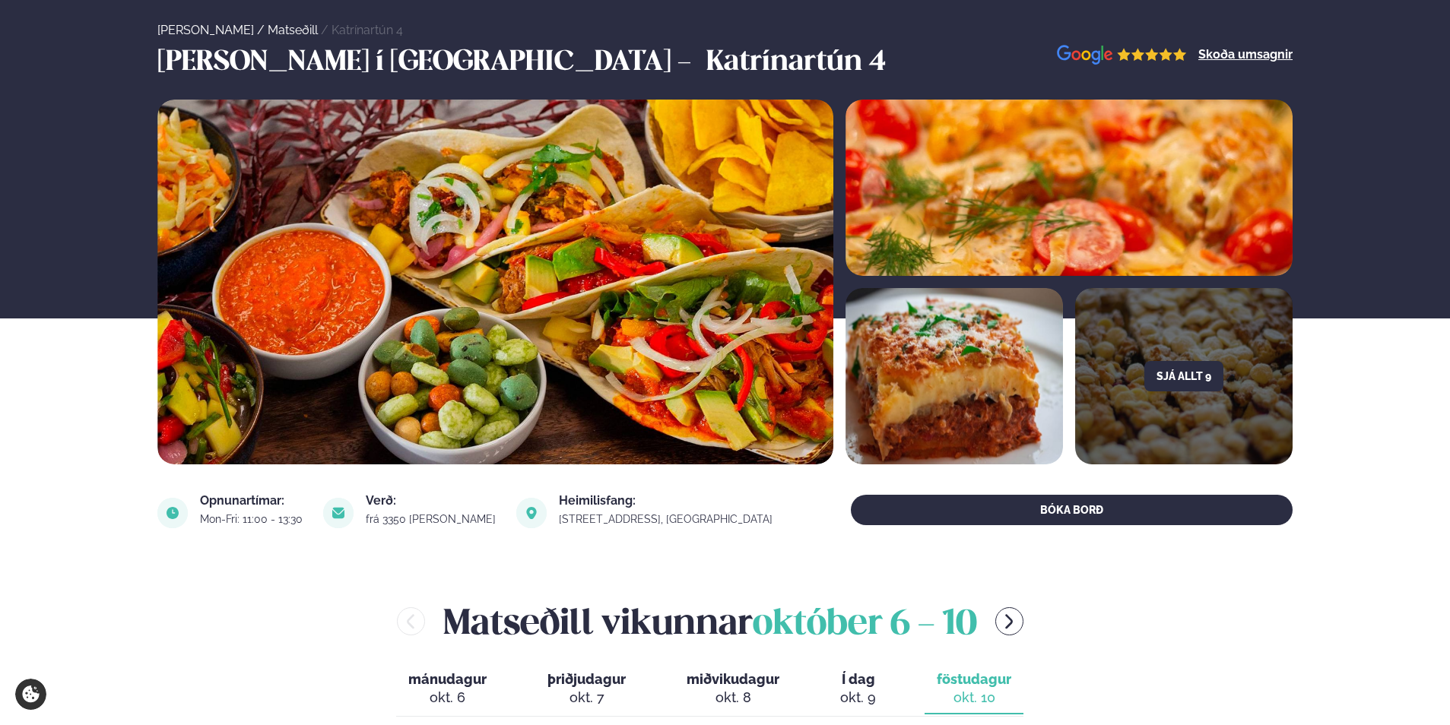
scroll to position [0, 0]
